Goal: Information Seeking & Learning: Learn about a topic

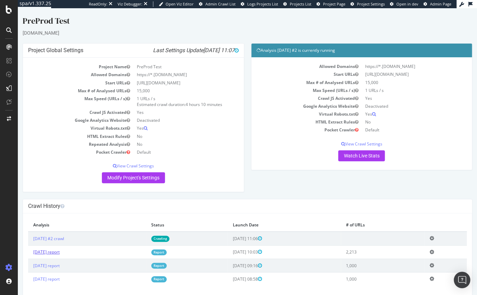
click at [60, 254] on link "[DATE] report" at bounding box center [46, 252] width 26 height 6
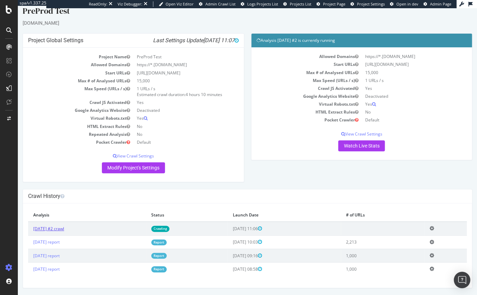
click at [64, 229] on link "[DATE] #2 crawl" at bounding box center [48, 229] width 31 height 6
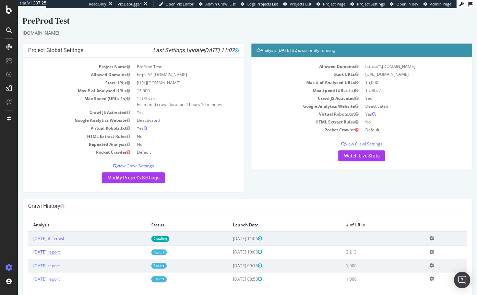
click at [60, 252] on link "[DATE] report" at bounding box center [46, 252] width 26 height 6
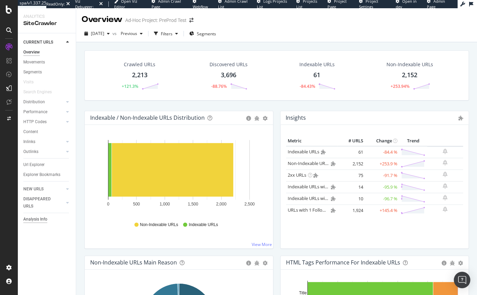
click at [45, 222] on div "Analysis Info" at bounding box center [35, 219] width 24 height 7
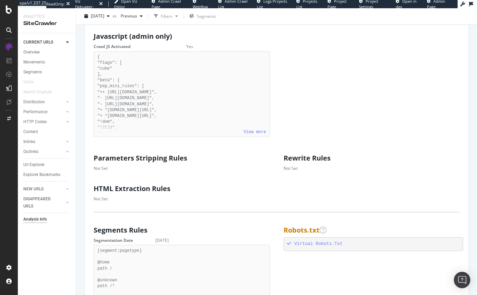
scroll to position [368, 0]
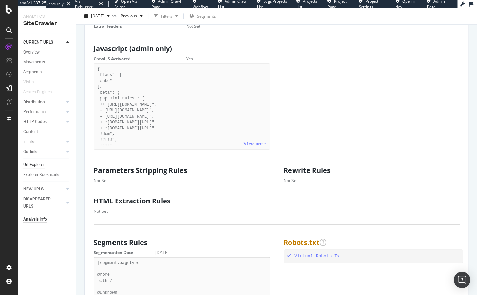
click at [37, 163] on div "Url Explorer" at bounding box center [33, 164] width 21 height 7
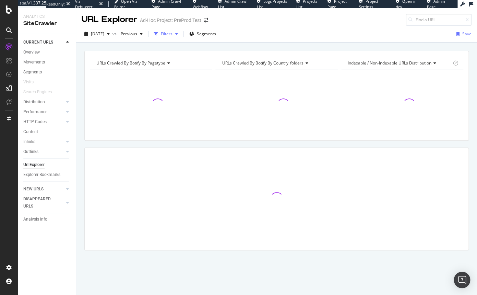
click at [181, 33] on div "button" at bounding box center [177, 34] width 8 height 4
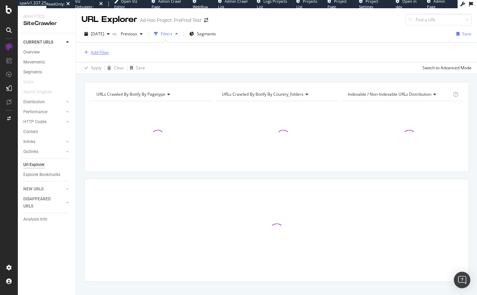
click at [101, 51] on div "Add Filter" at bounding box center [100, 52] width 18 height 6
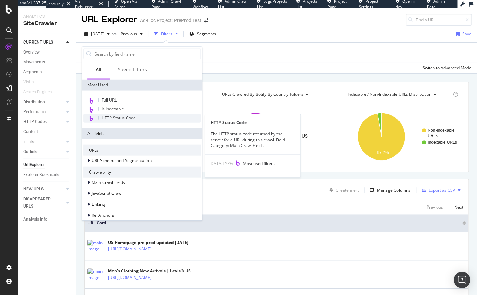
click at [125, 116] on span "HTTP Status Code" at bounding box center [119, 118] width 34 height 6
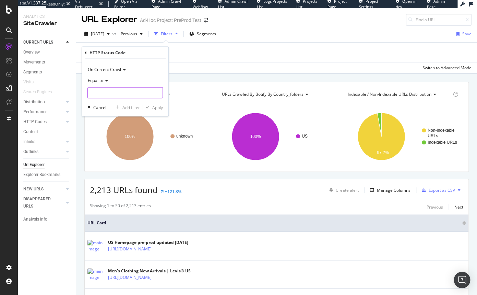
click at [127, 92] on input "number" at bounding box center [124, 92] width 75 height 11
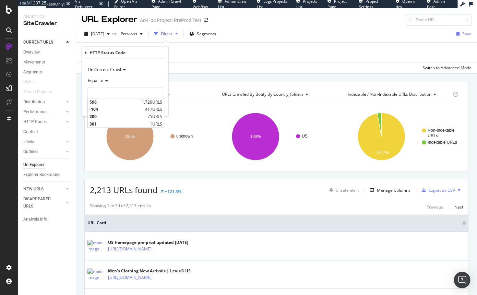
click at [104, 81] on icon at bounding box center [105, 81] width 5 height 4
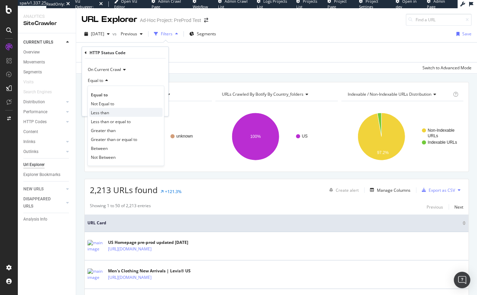
click at [106, 109] on div "Less than" at bounding box center [125, 112] width 73 height 9
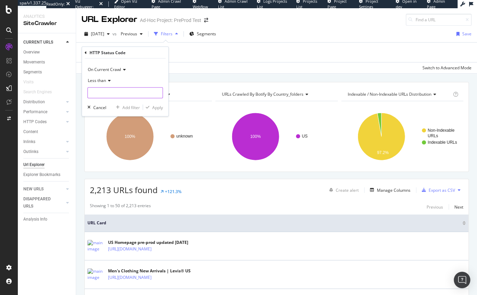
click at [101, 94] on input "number" at bounding box center [124, 92] width 75 height 11
type input "0"
click at [158, 107] on div "Apply" at bounding box center [157, 107] width 11 height 6
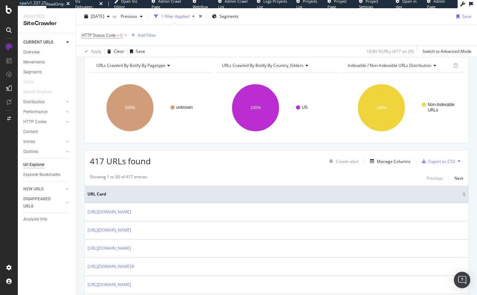
scroll to position [127, 0]
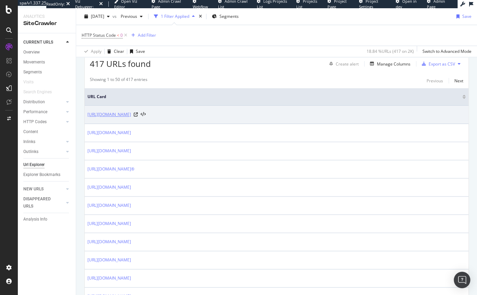
click at [131, 115] on link "[URL][DOMAIN_NAME]" at bounding box center [109, 114] width 44 height 7
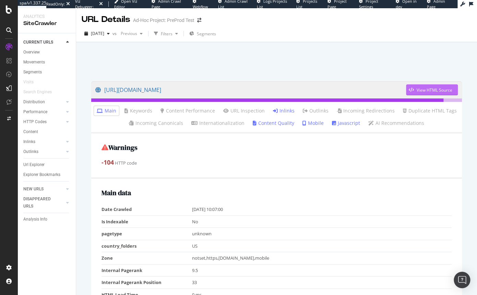
click at [416, 95] on div "View HTML Source" at bounding box center [429, 90] width 46 height 10
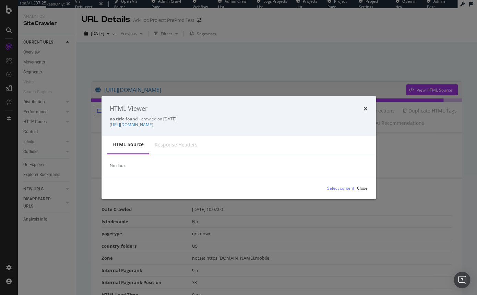
click at [182, 146] on div "Response Headers" at bounding box center [176, 144] width 43 height 7
click at [367, 107] on icon "times" at bounding box center [366, 108] width 4 height 5
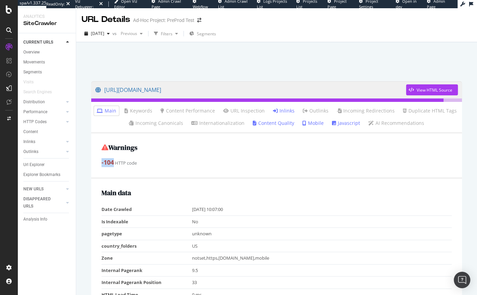
drag, startPoint x: 114, startPoint y: 163, endPoint x: 102, endPoint y: 163, distance: 12.7
click at [102, 163] on strong "-104" at bounding box center [108, 162] width 12 height 8
